Goal: Check status: Check status

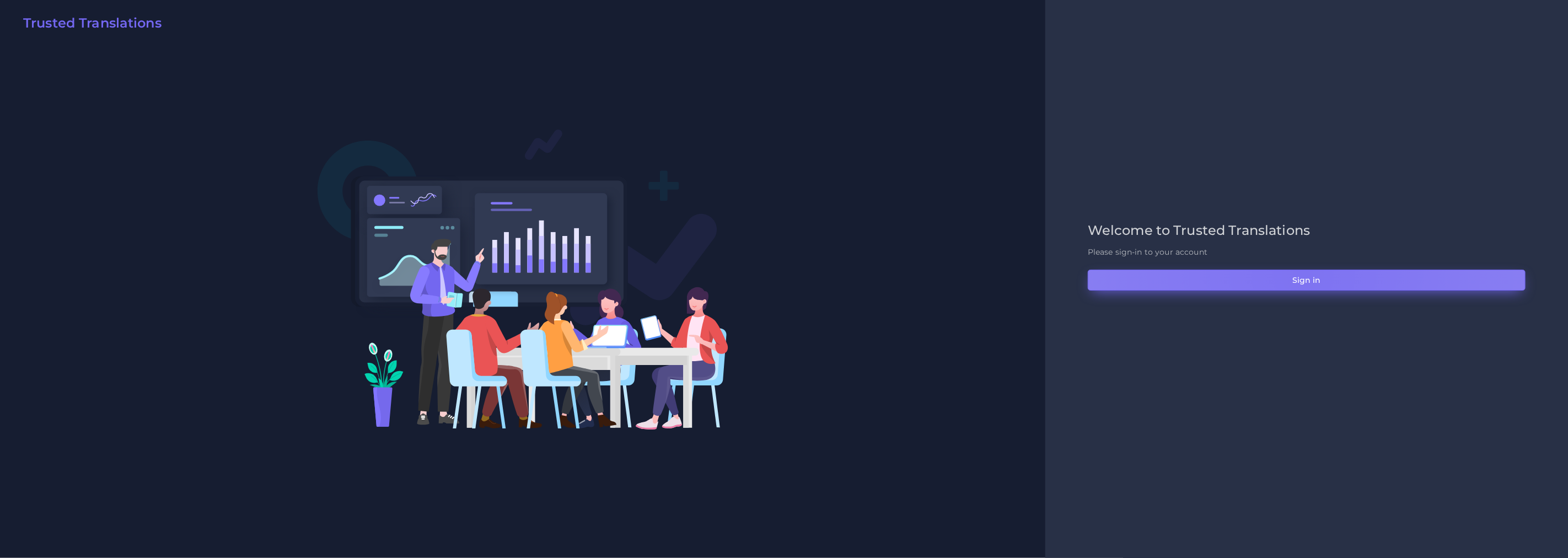
click at [1303, 274] on button "Sign in" at bounding box center [1306, 280] width 438 height 21
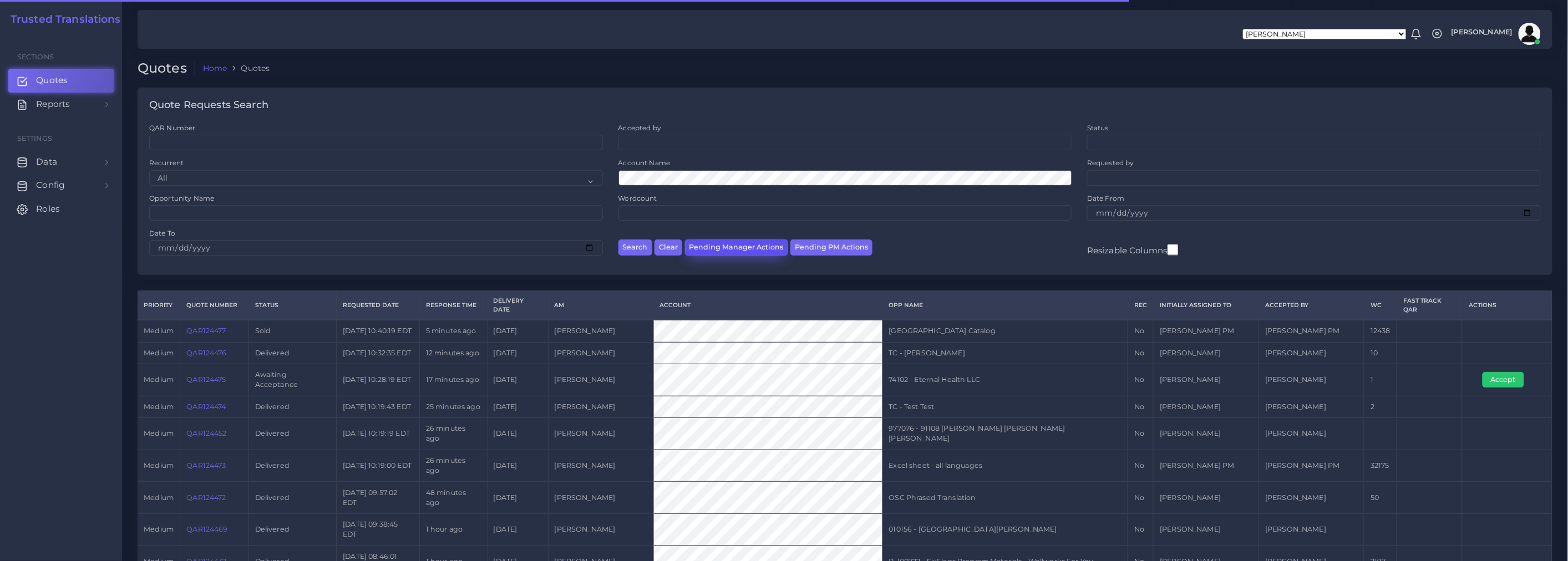
click at [738, 244] on button "Pending Manager Actions" at bounding box center [737, 247] width 103 height 16
select select "awaiting_manager_initial_review"
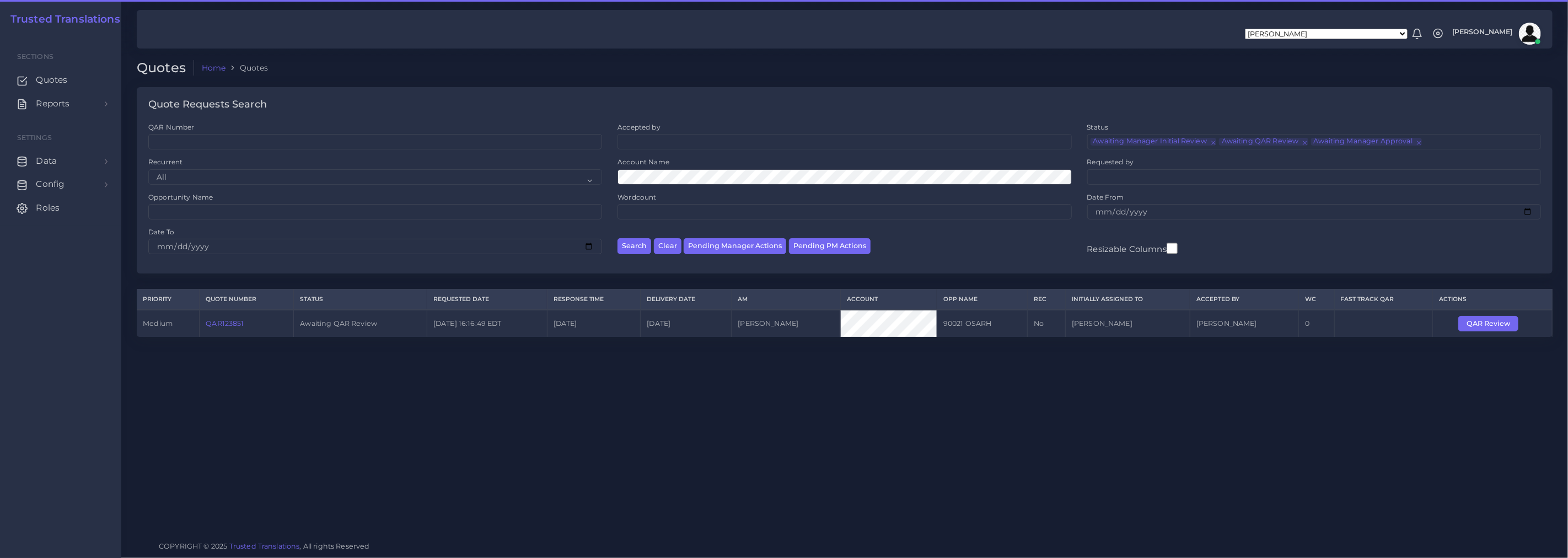
click at [234, 324] on link "QAR123851" at bounding box center [225, 323] width 38 height 9
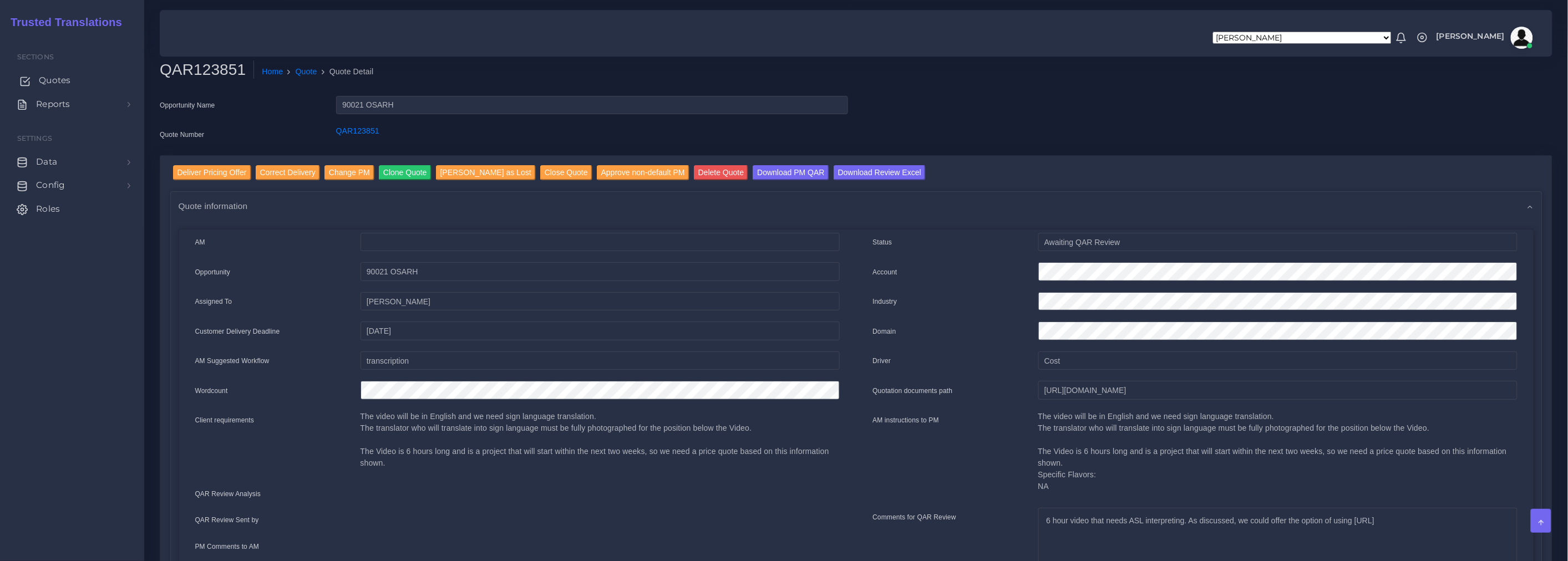
click at [46, 80] on span "Quotes" at bounding box center [54, 80] width 32 height 12
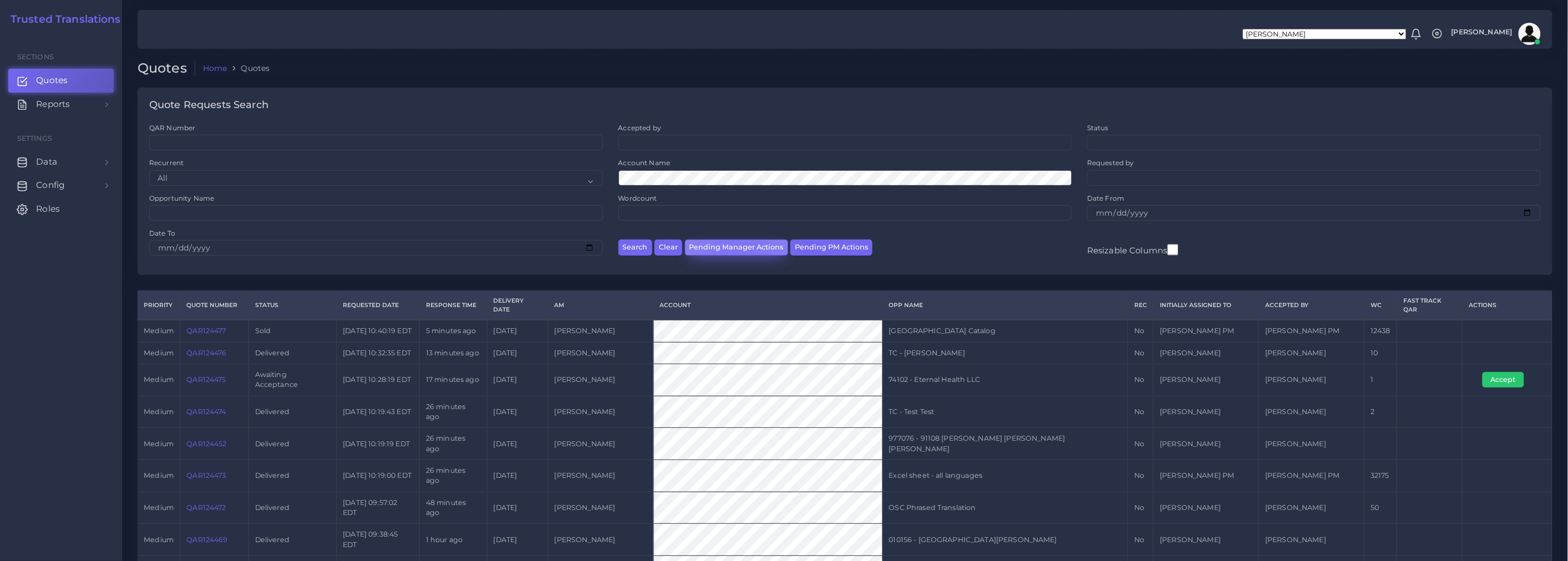
click at [738, 250] on button "Pending Manager Actions" at bounding box center [737, 247] width 103 height 16
select select "awaiting_manager_initial_review"
